Goal: Task Accomplishment & Management: Manage account settings

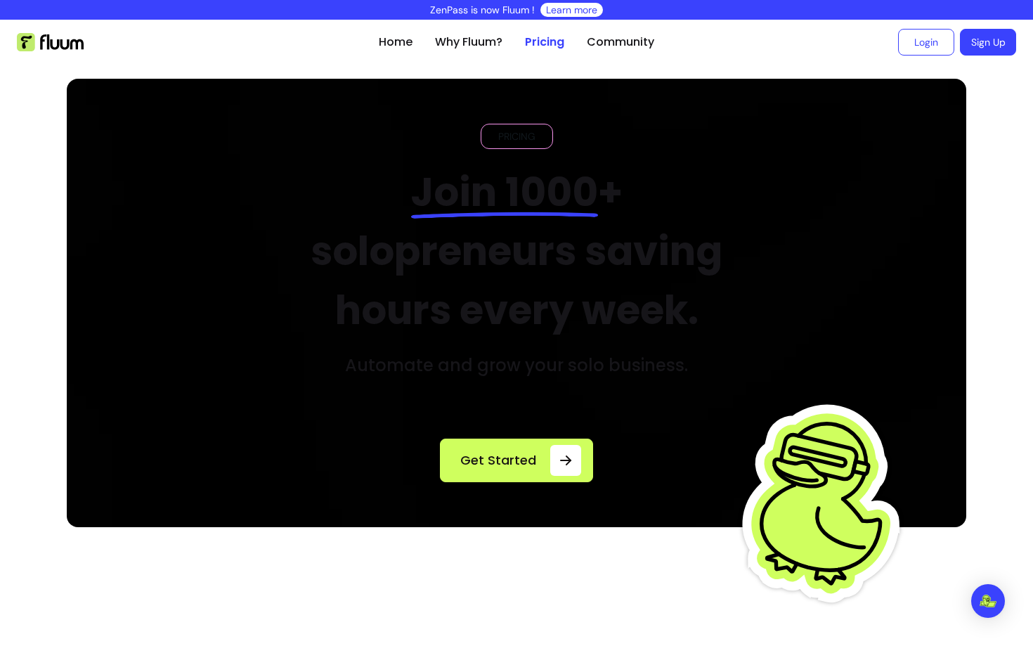
scroll to position [707, 0]
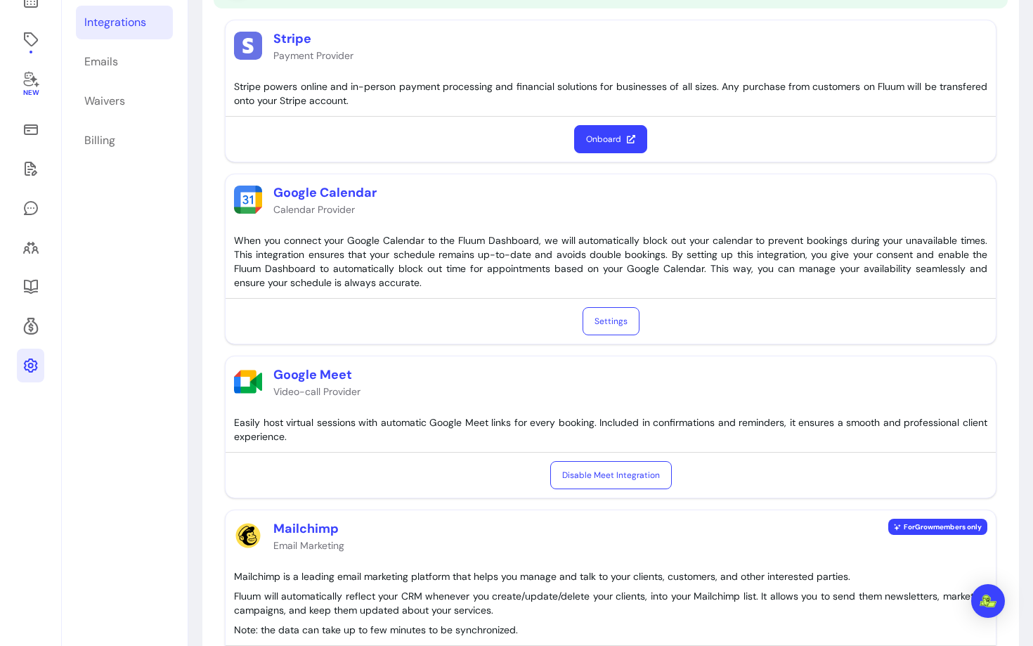
scroll to position [188, 0]
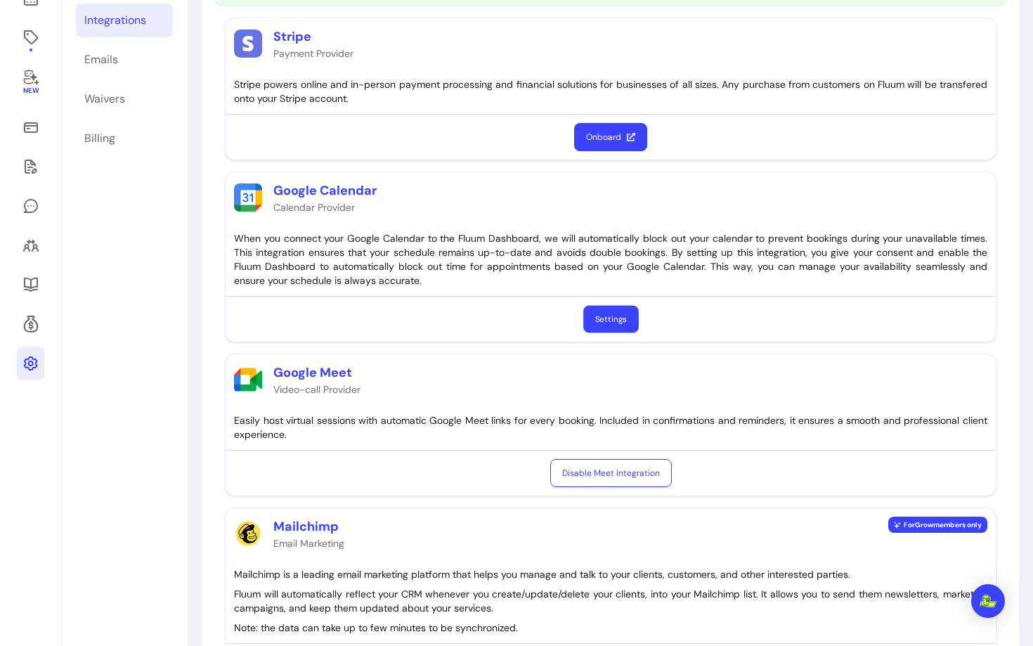
click at [616, 314] on button "Settings" at bounding box center [611, 319] width 56 height 27
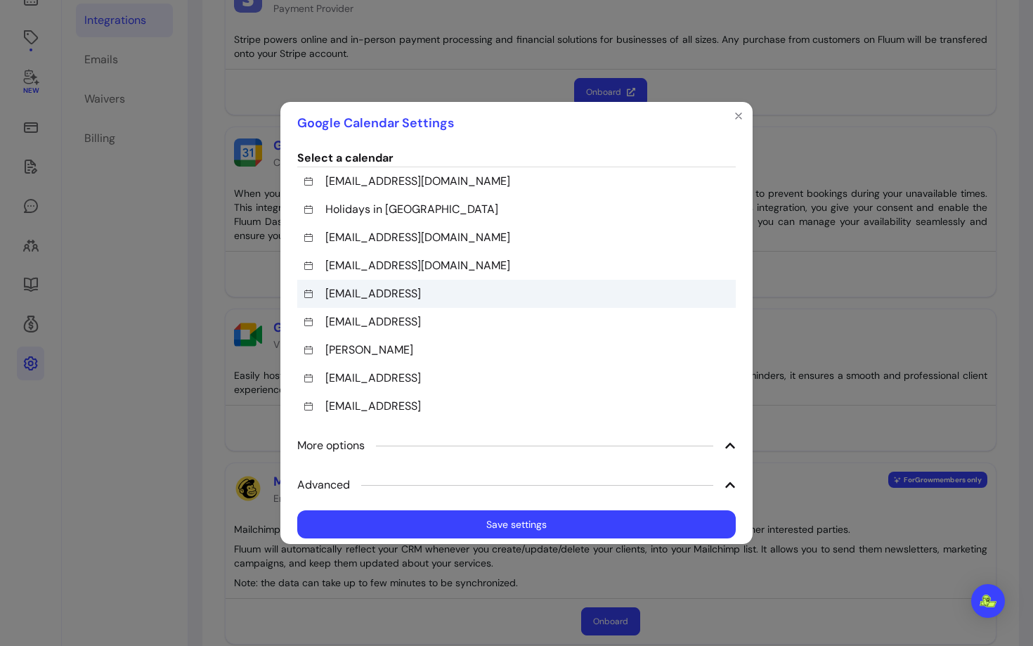
click at [436, 286] on div "contact@fluum.ai" at bounding box center [516, 294] width 438 height 28
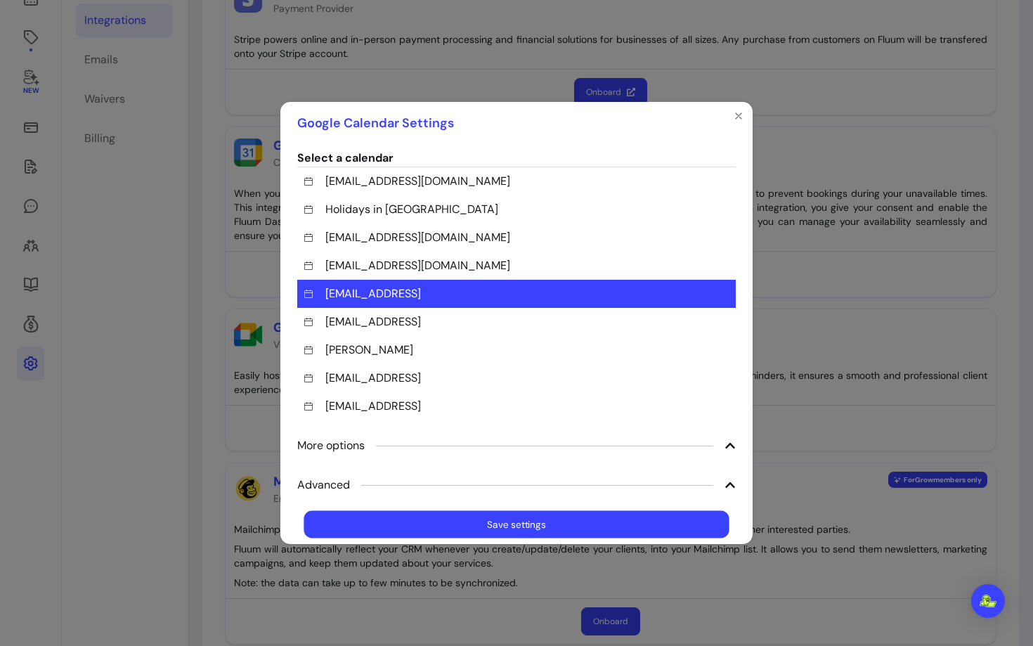
click at [511, 523] on button "Save settings" at bounding box center [516, 524] width 425 height 27
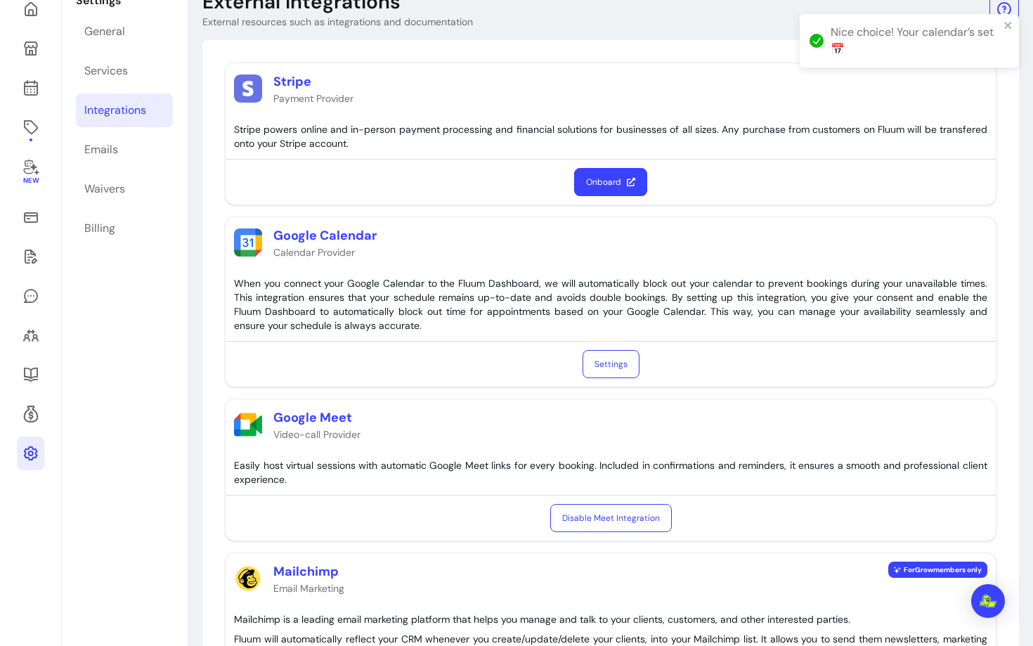
scroll to position [37, 0]
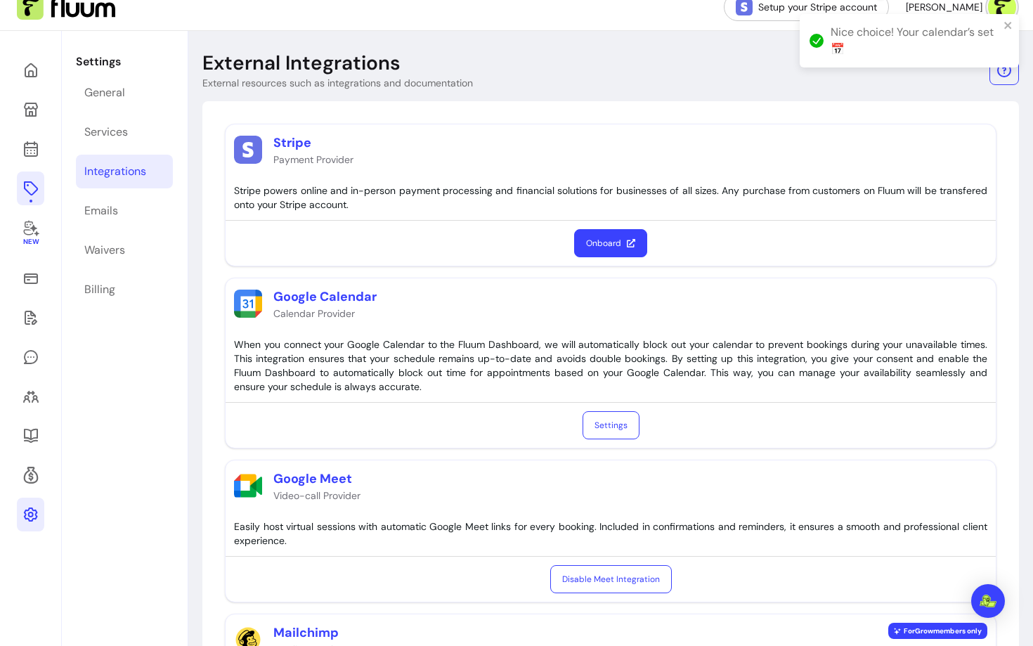
click at [38, 182] on icon at bounding box center [30, 188] width 17 height 17
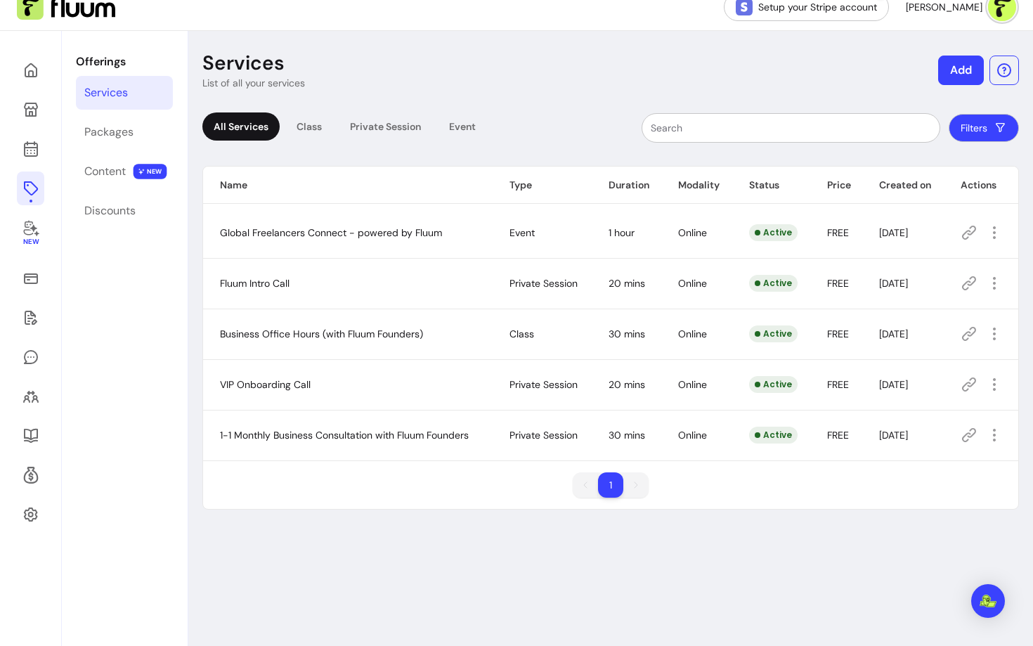
click at [972, 436] on icon at bounding box center [969, 435] width 14 height 14
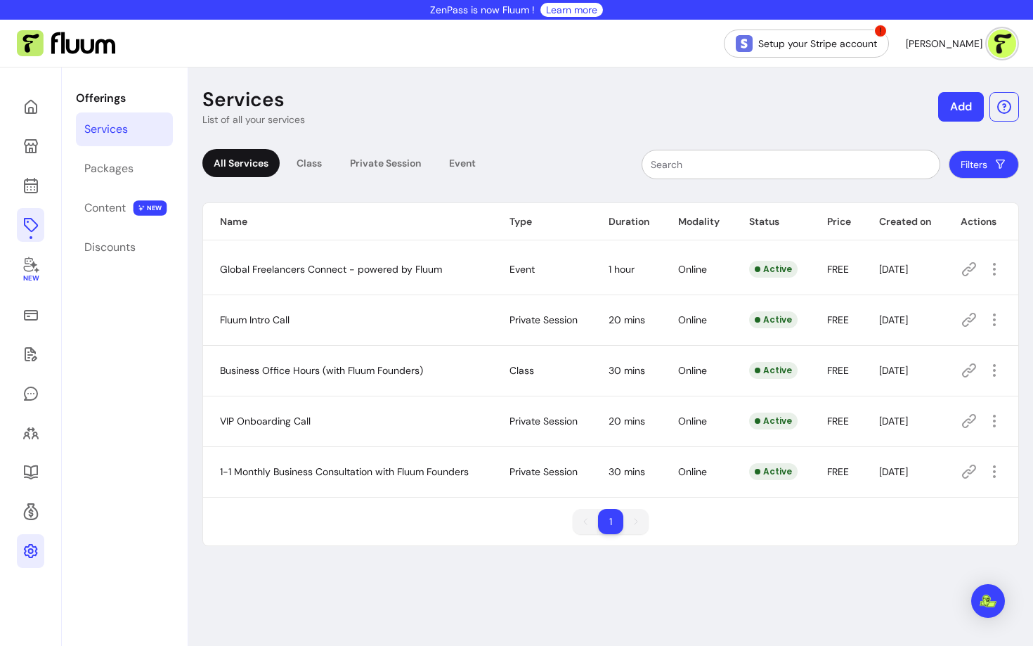
click at [27, 547] on icon at bounding box center [30, 551] width 14 height 14
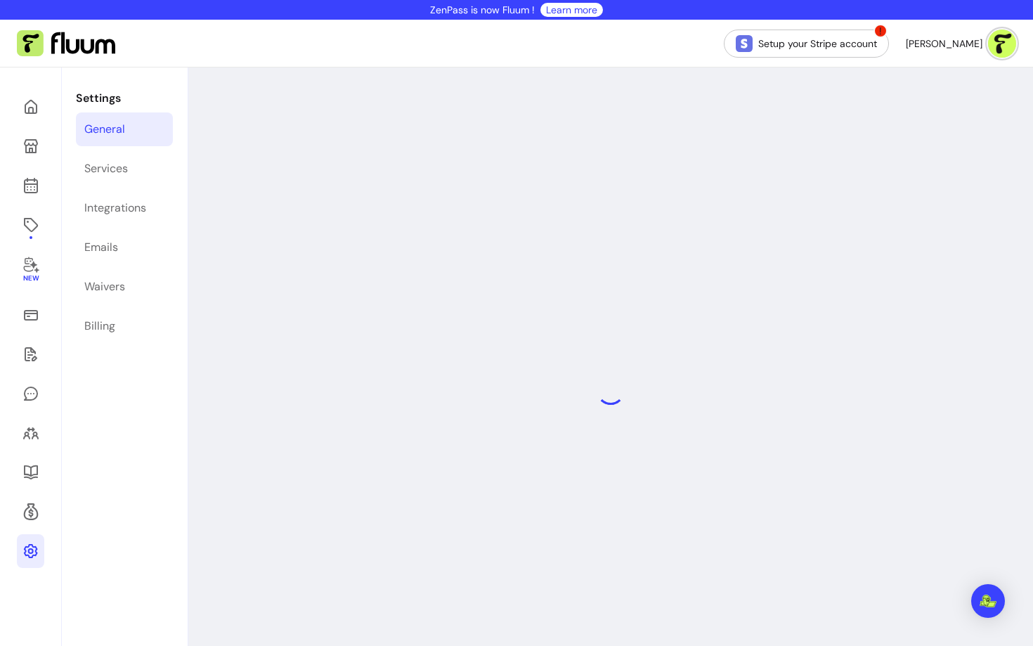
select select "**********"
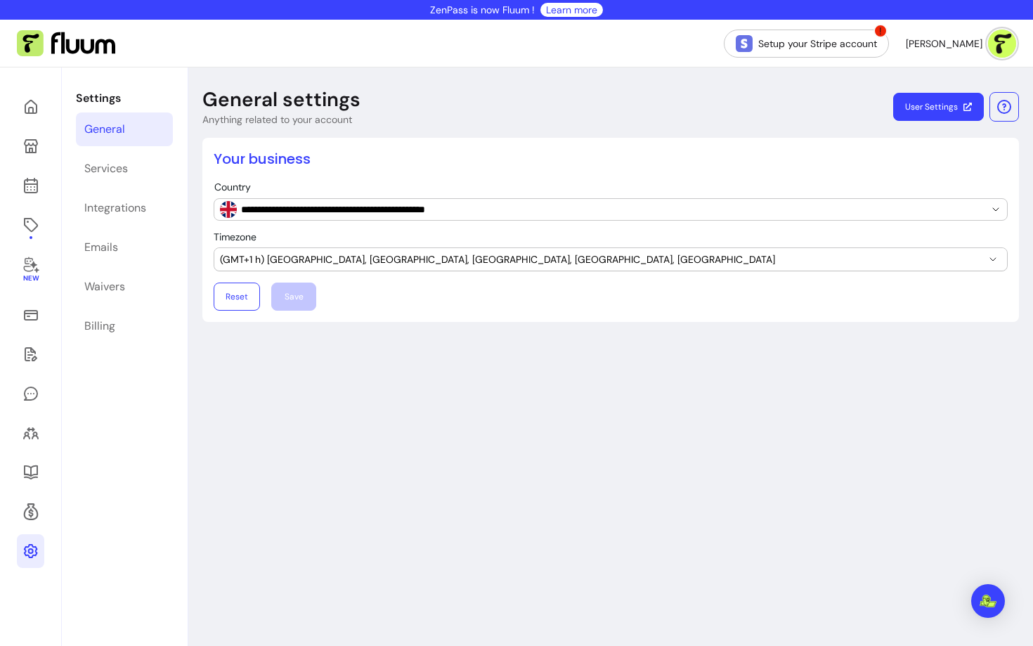
click at [945, 102] on link "User Settings" at bounding box center [938, 107] width 91 height 28
click at [37, 144] on icon at bounding box center [30, 146] width 17 height 17
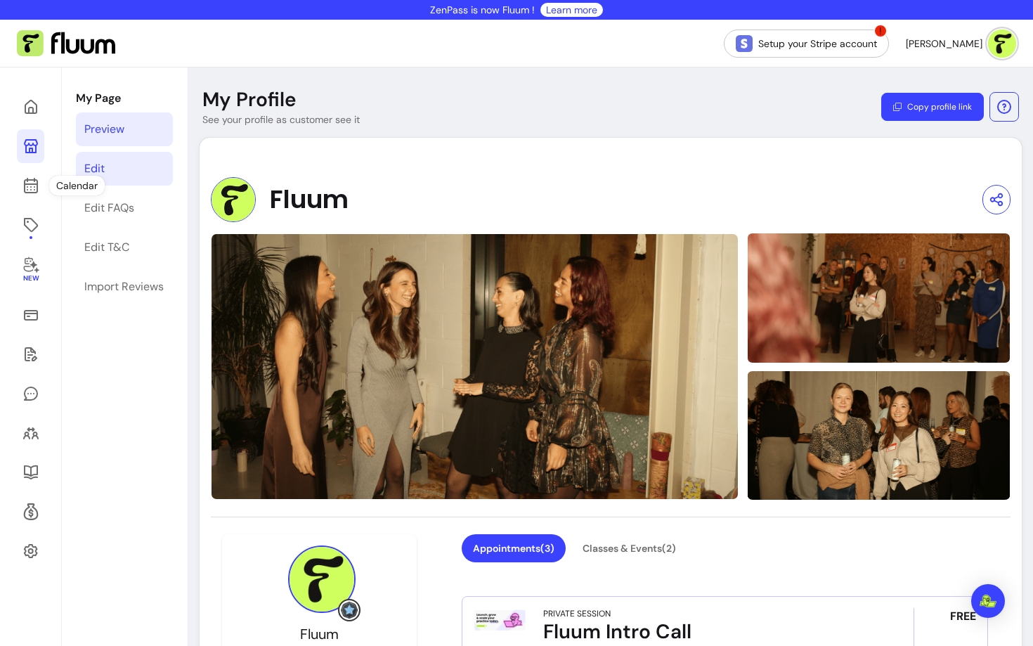
click at [87, 169] on div "Edit" at bounding box center [94, 168] width 20 height 17
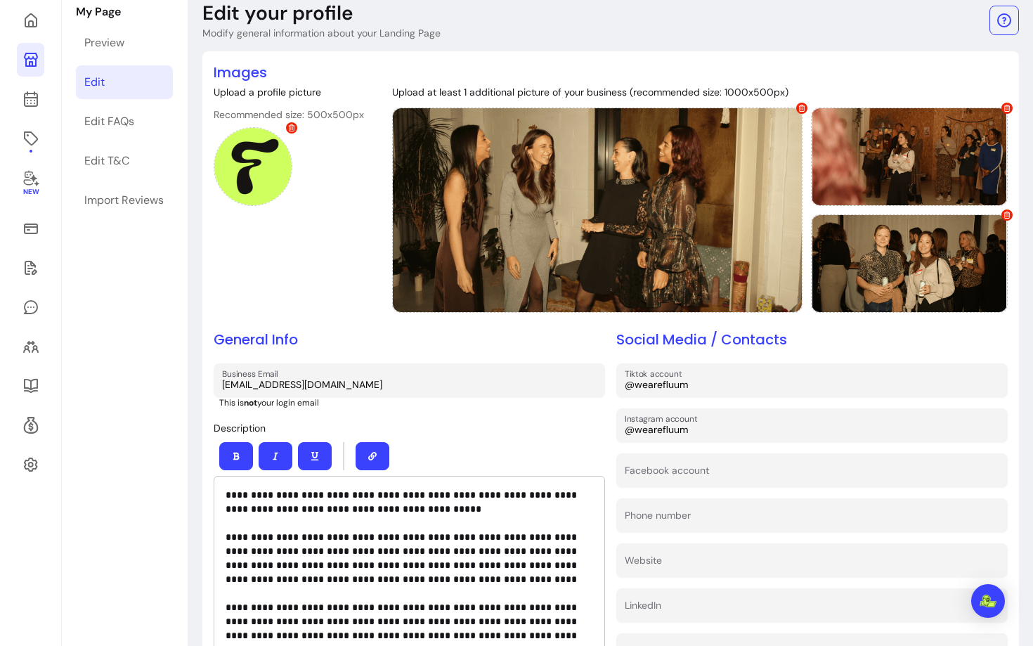
scroll to position [97, 0]
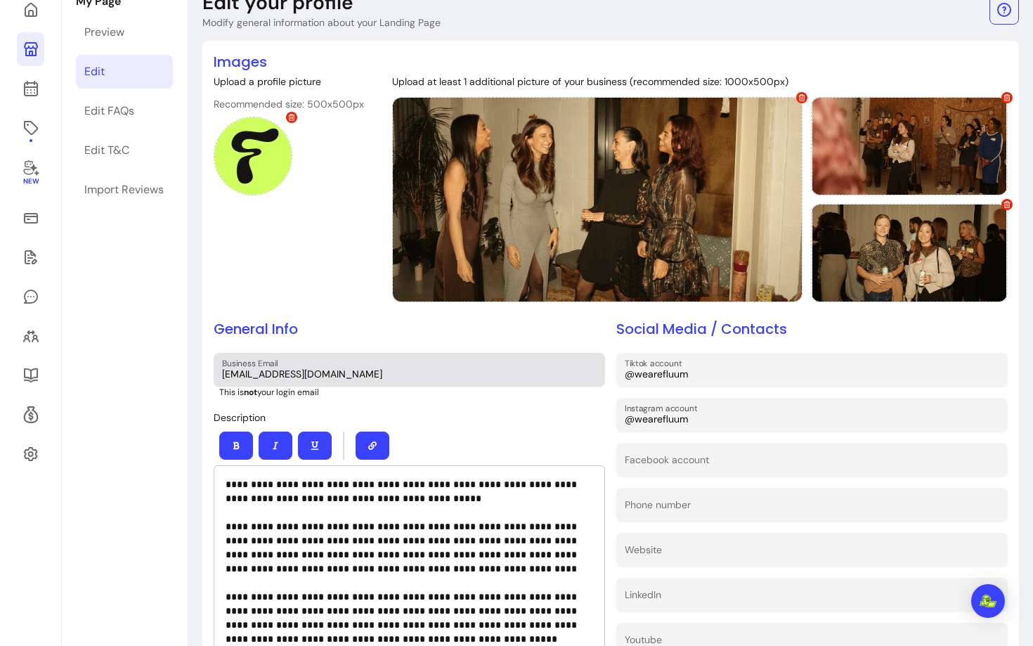
click at [266, 374] on input "scarlette@zen-pass.com" at bounding box center [409, 374] width 375 height 14
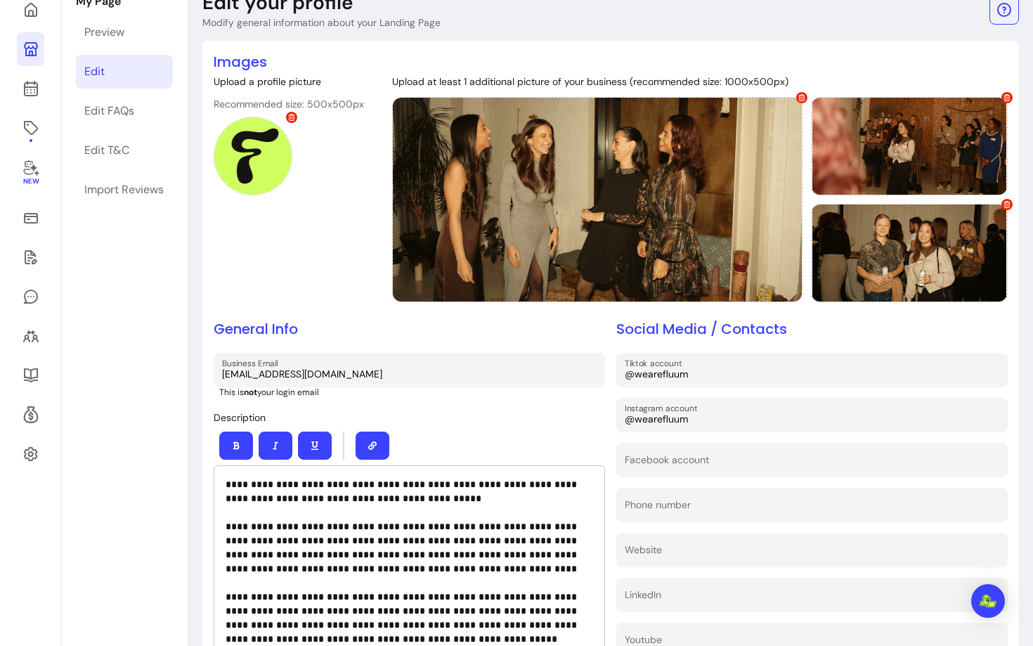
click at [266, 374] on input "scarlette@zen-pass.com" at bounding box center [409, 374] width 375 height 14
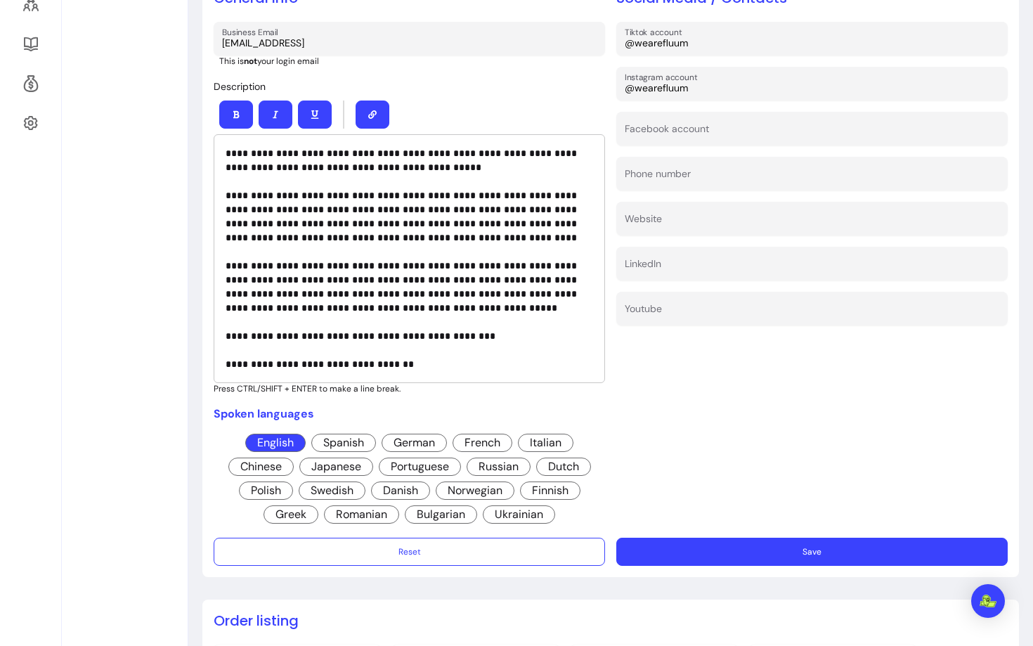
scroll to position [450, 0]
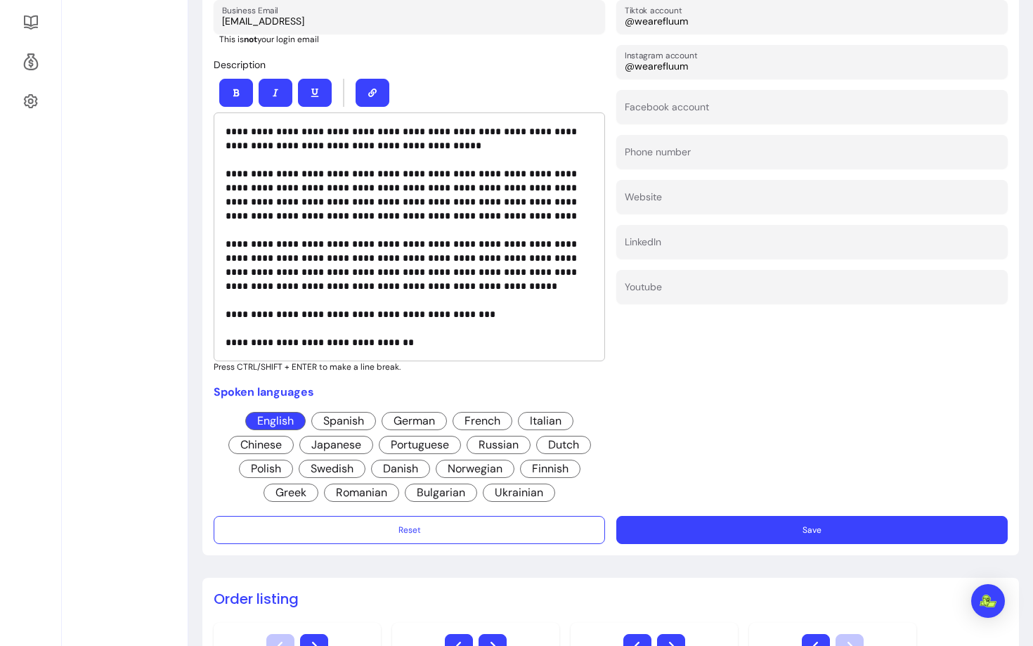
type input "contact@fluum.ai"
click at [705, 535] on button "Save" at bounding box center [811, 529] width 379 height 27
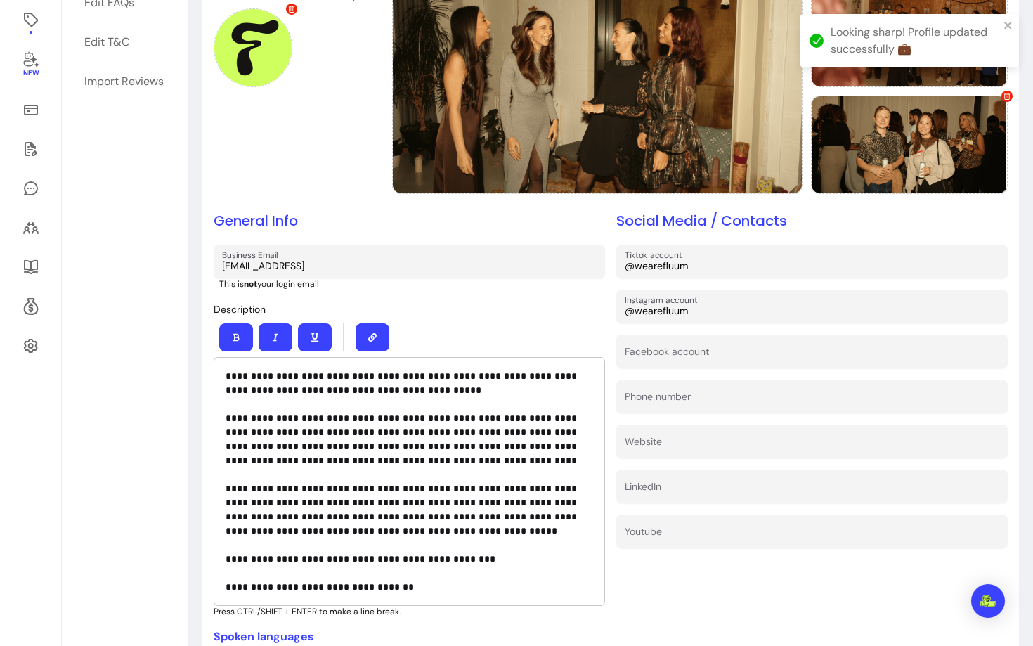
scroll to position [0, 0]
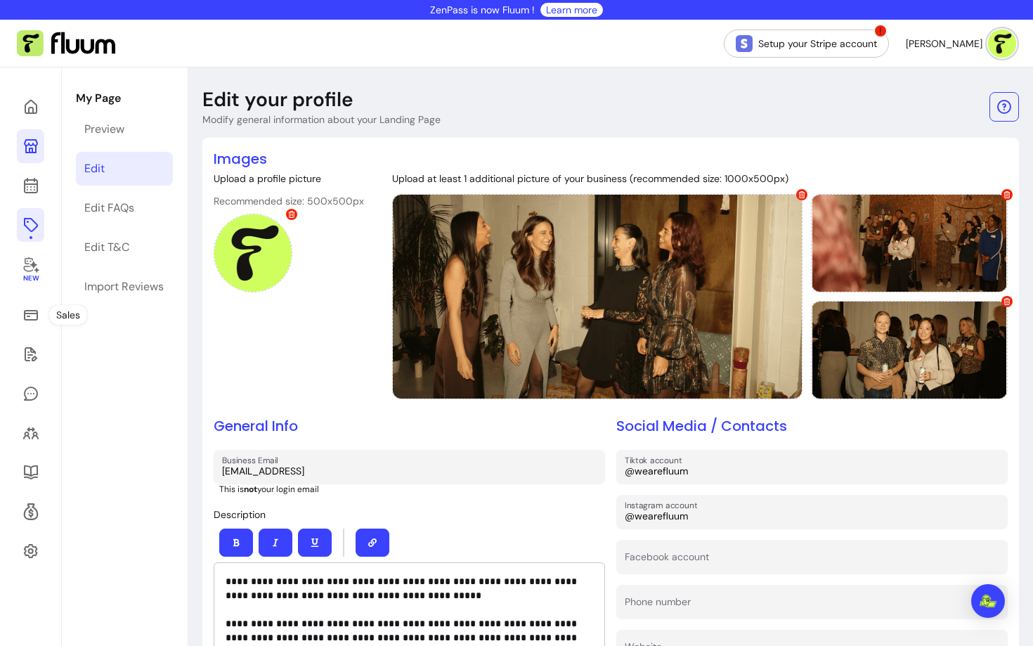
click at [29, 239] on link at bounding box center [30, 225] width 27 height 34
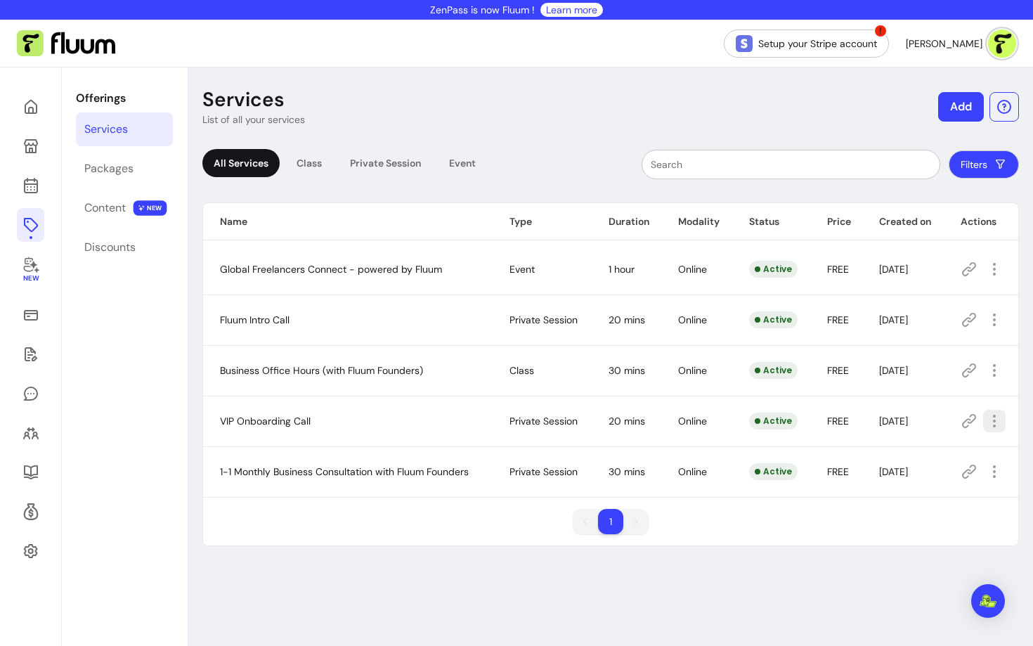
click at [991, 424] on icon "button" at bounding box center [994, 420] width 17 height 17
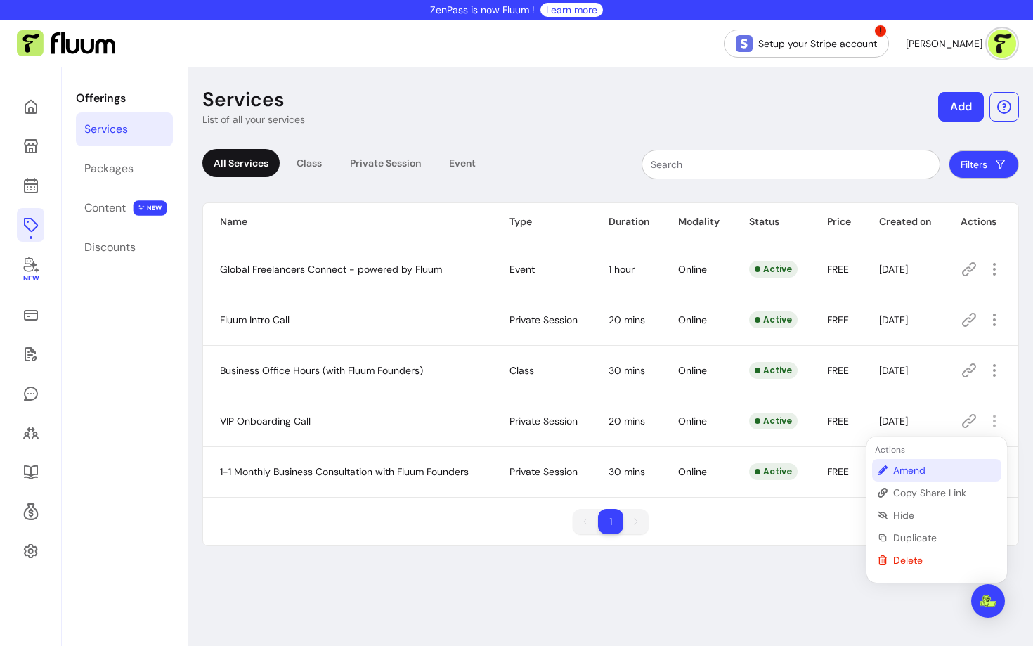
click at [893, 471] on span "Amend" at bounding box center [944, 470] width 103 height 14
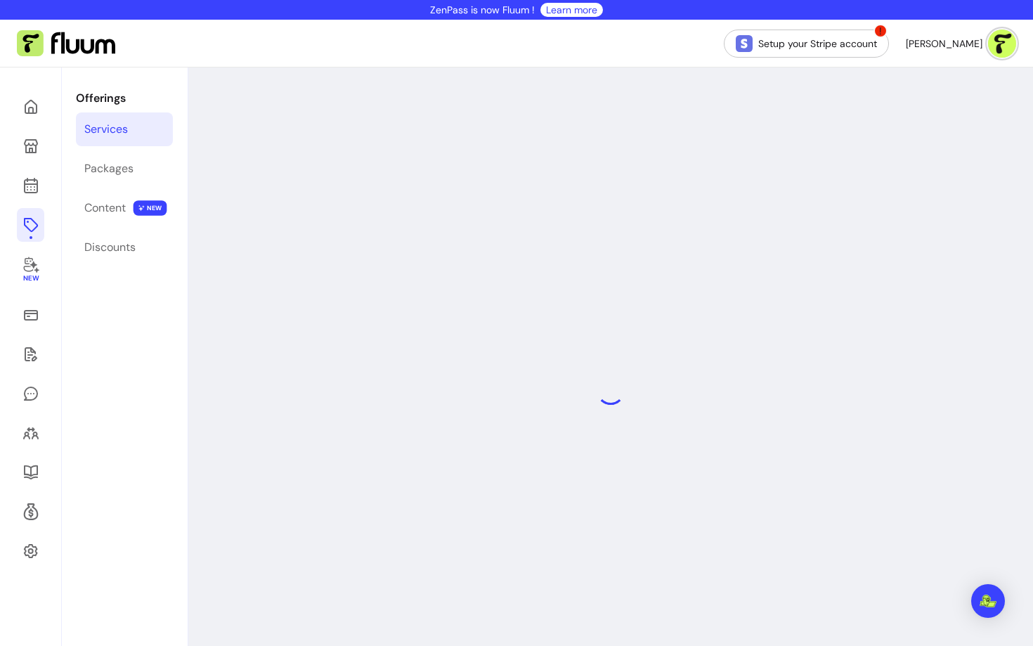
select select "**"
select select "***"
select select "****"
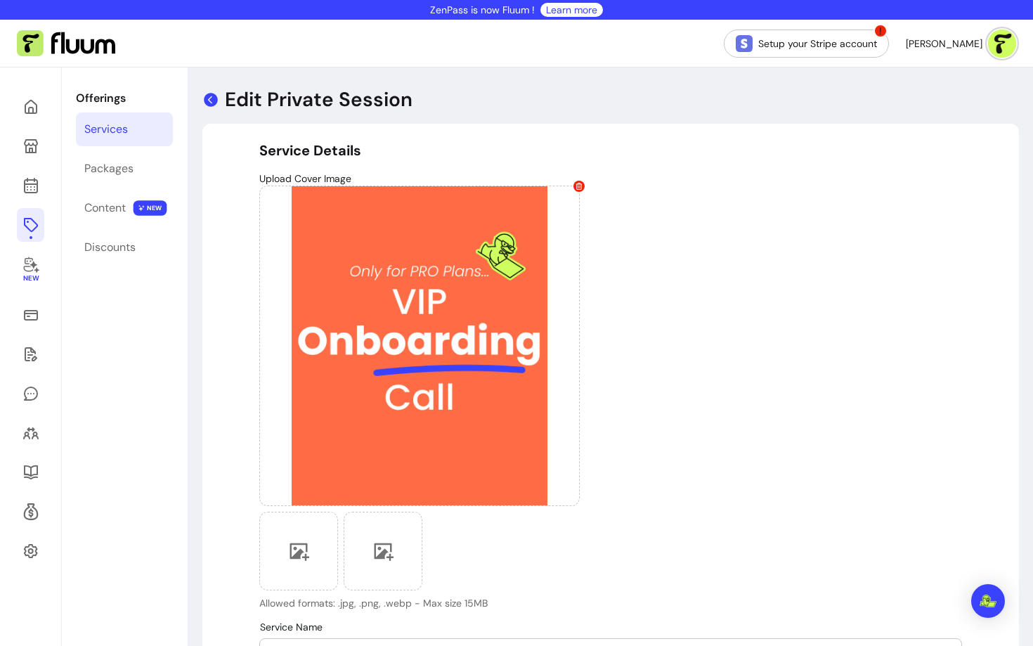
click at [216, 97] on icon at bounding box center [211, 100] width 14 height 14
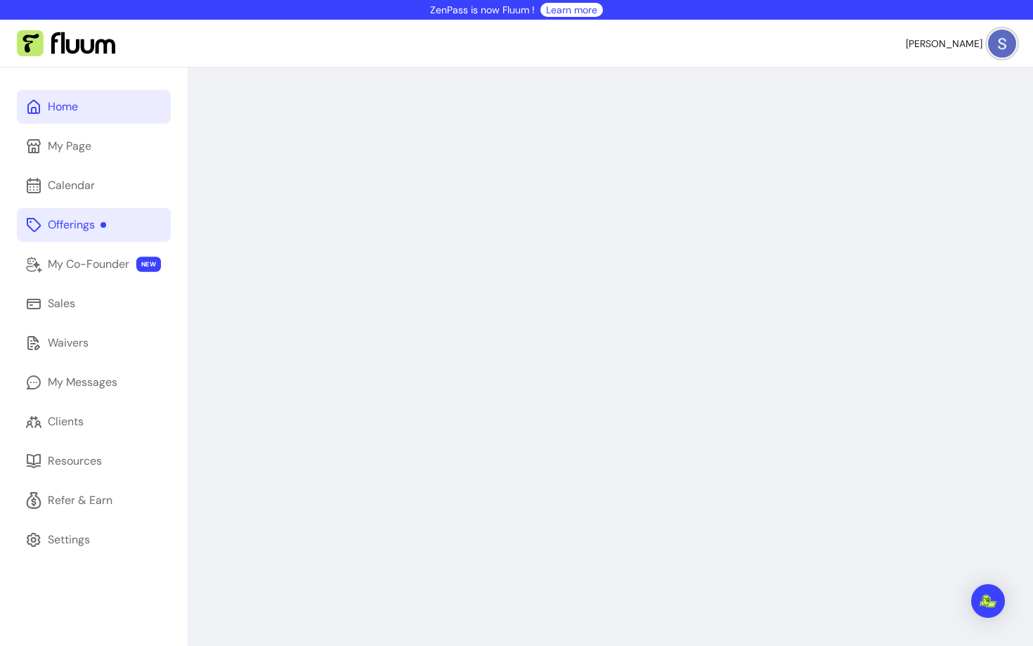
click at [82, 232] on div "Offerings" at bounding box center [77, 224] width 58 height 17
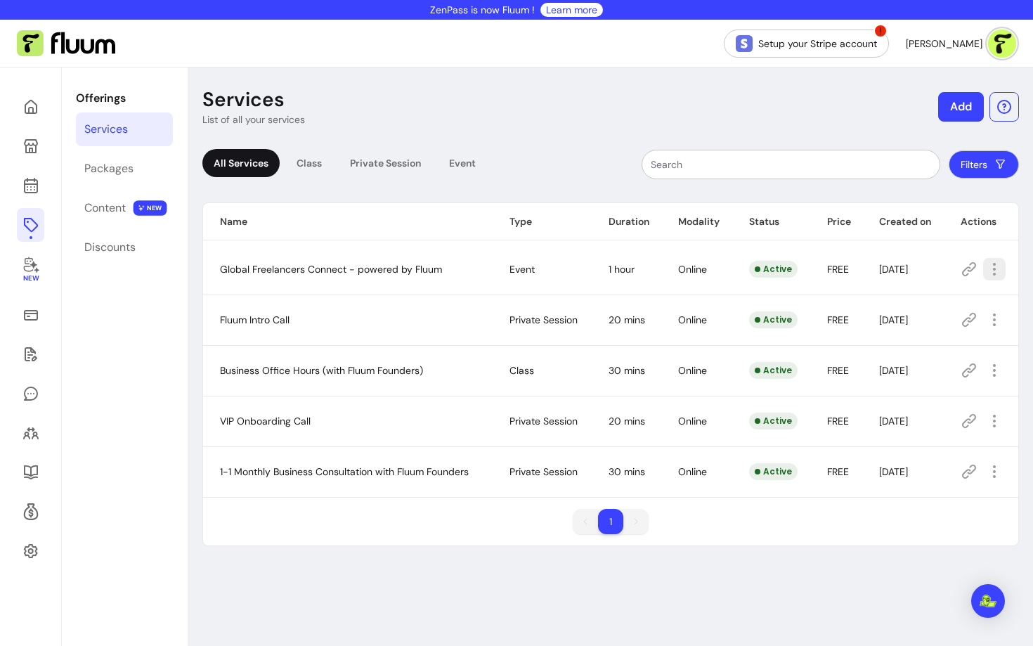
click at [998, 264] on icon "button" at bounding box center [994, 269] width 17 height 17
click at [910, 321] on span "Amend" at bounding box center [944, 318] width 103 height 14
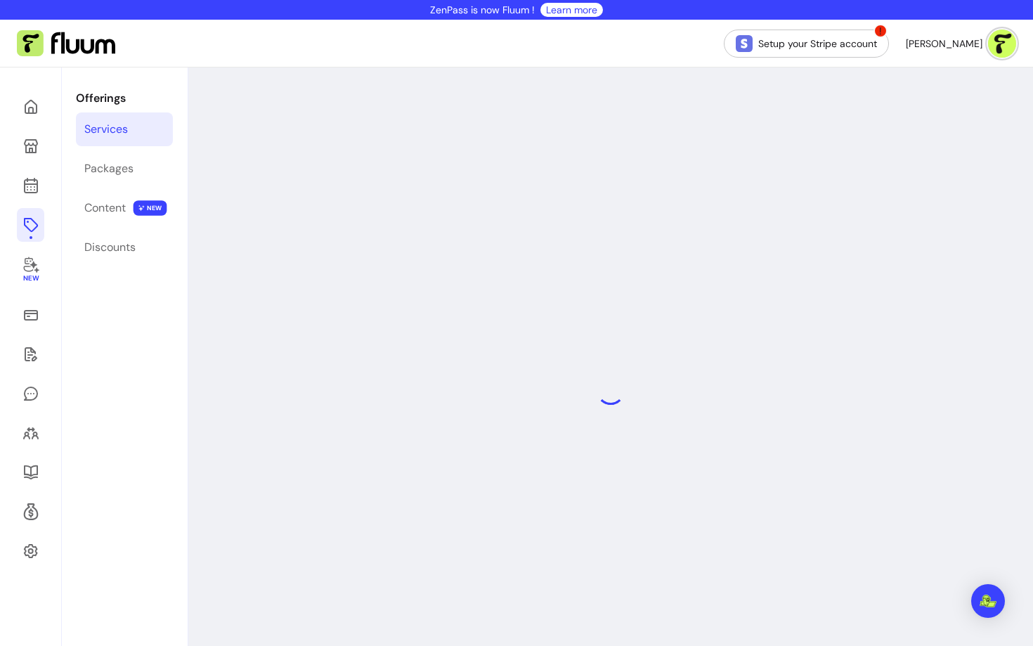
select select "***"
select select "******"
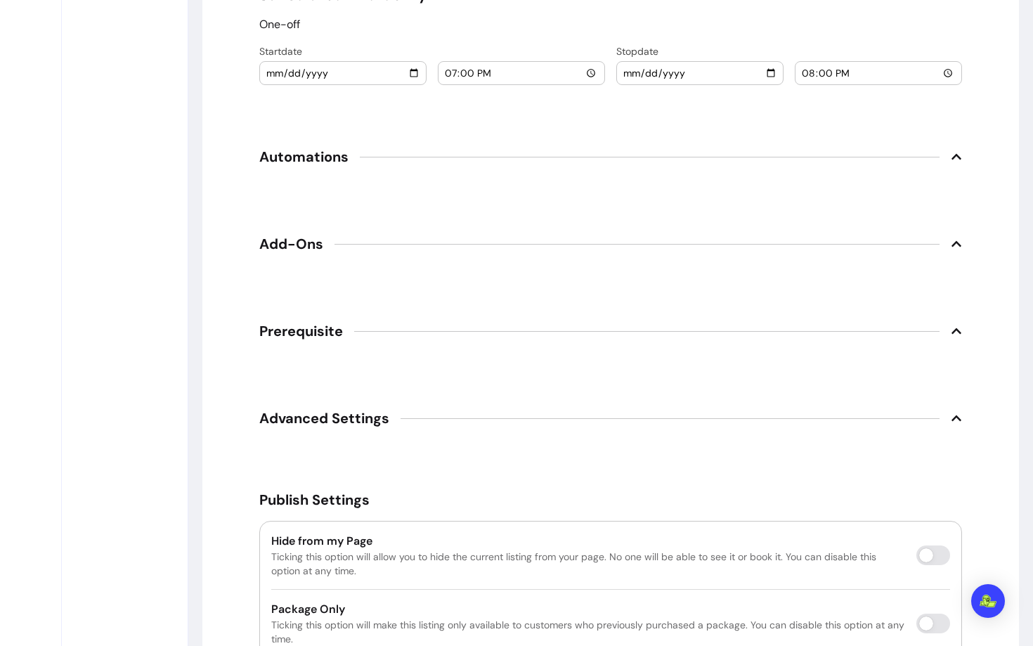
scroll to position [1587, 0]
click at [375, 159] on span "Automations" at bounding box center [610, 157] width 703 height 31
